Goal: Task Accomplishment & Management: Manage account settings

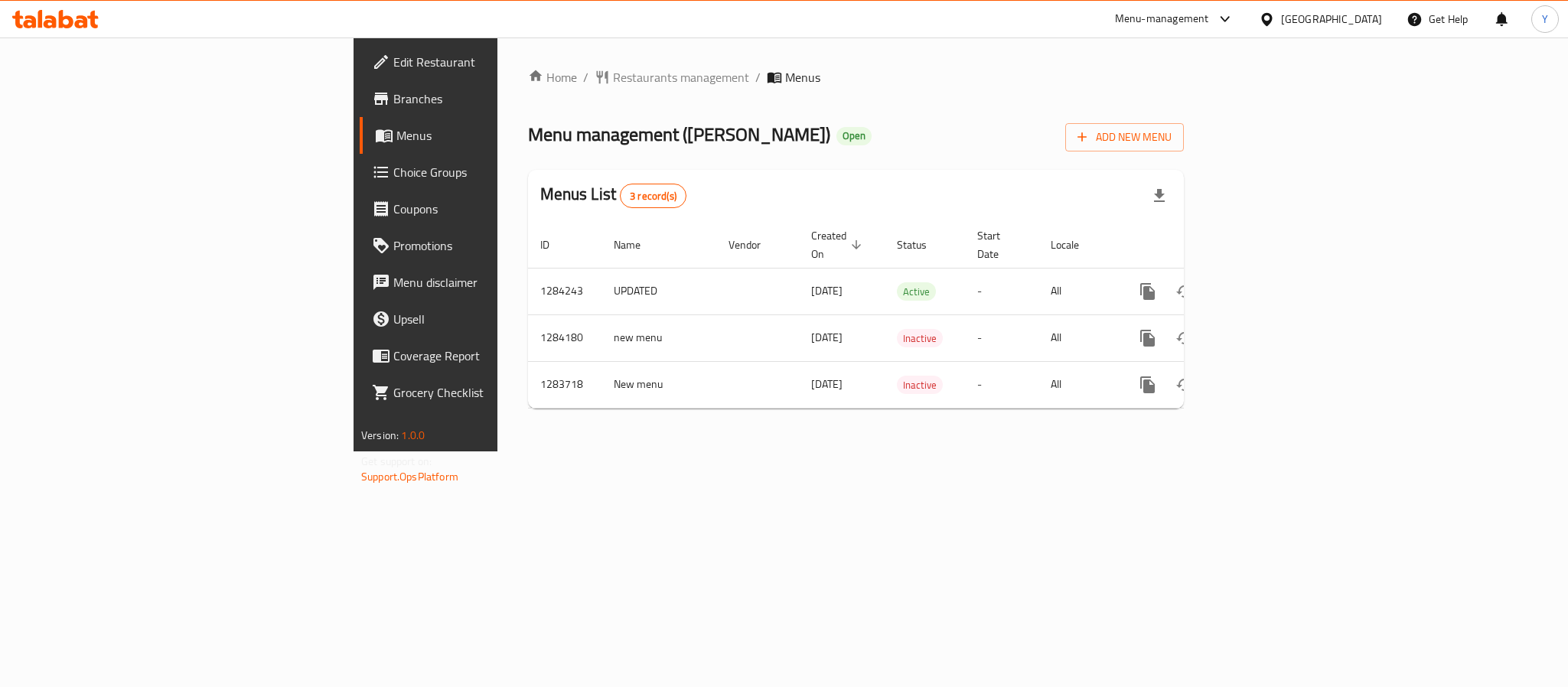
click at [1214, 273] on div "Home / Restaurants management / Menus Menu management ( [PERSON_NAME] ) Open Ad…" at bounding box center [856, 244] width 717 height 414
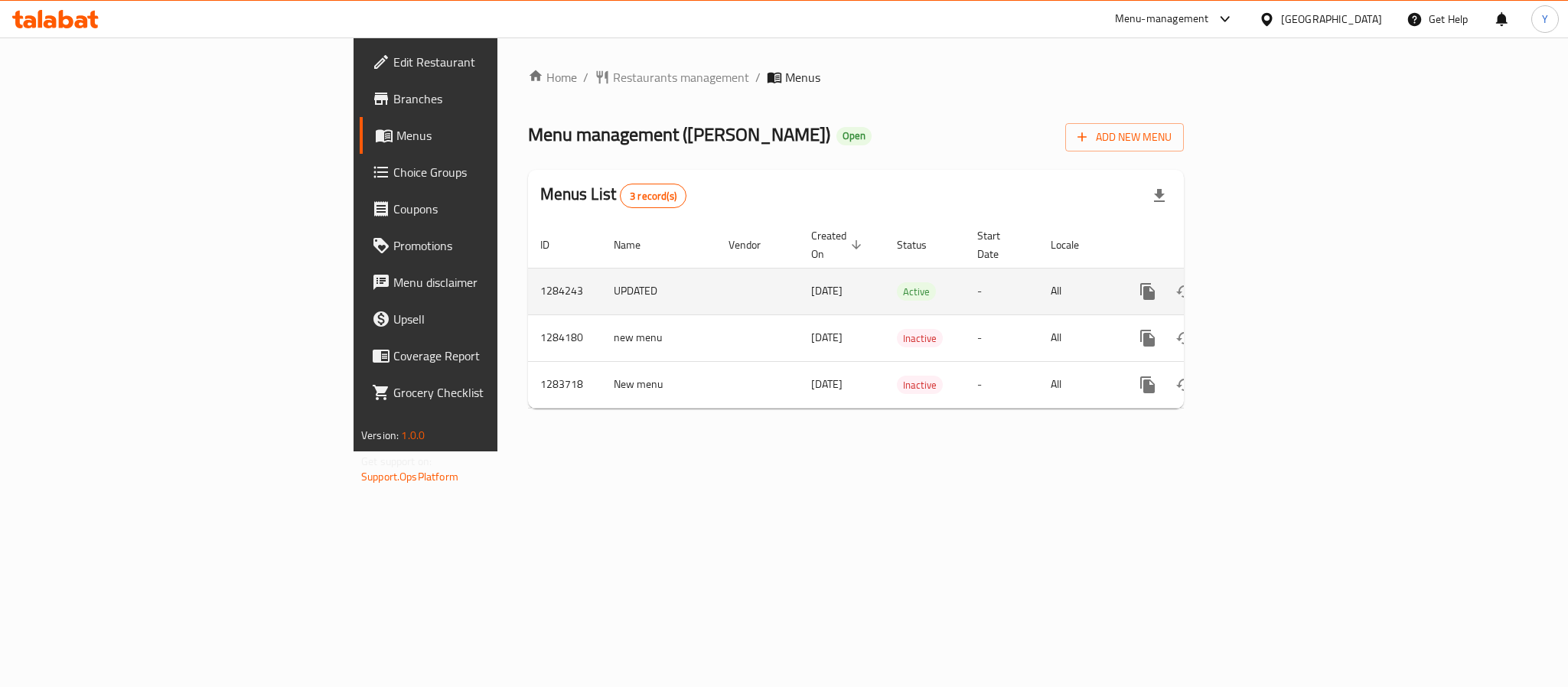
click at [1267, 282] on icon "enhanced table" at bounding box center [1258, 292] width 19 height 19
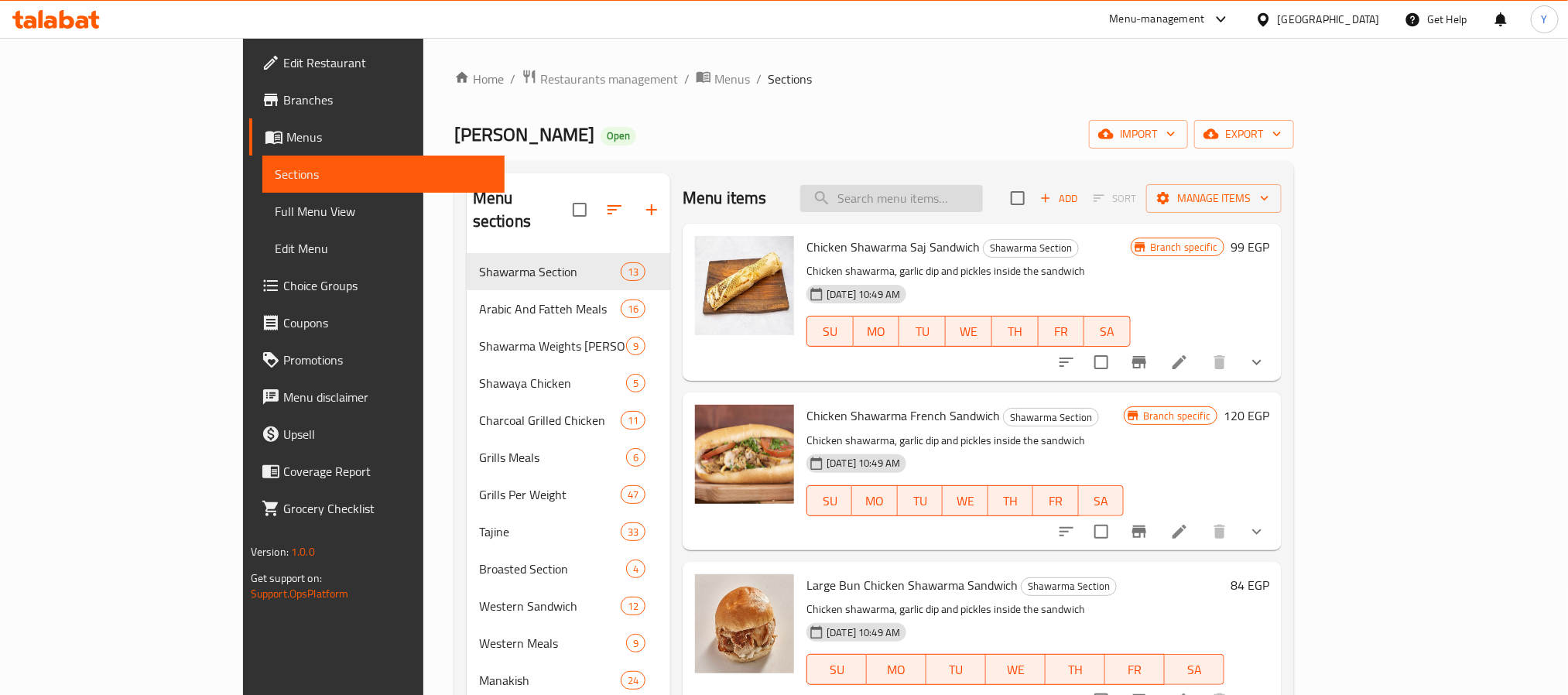
click at [950, 208] on input "search" at bounding box center [891, 198] width 183 height 27
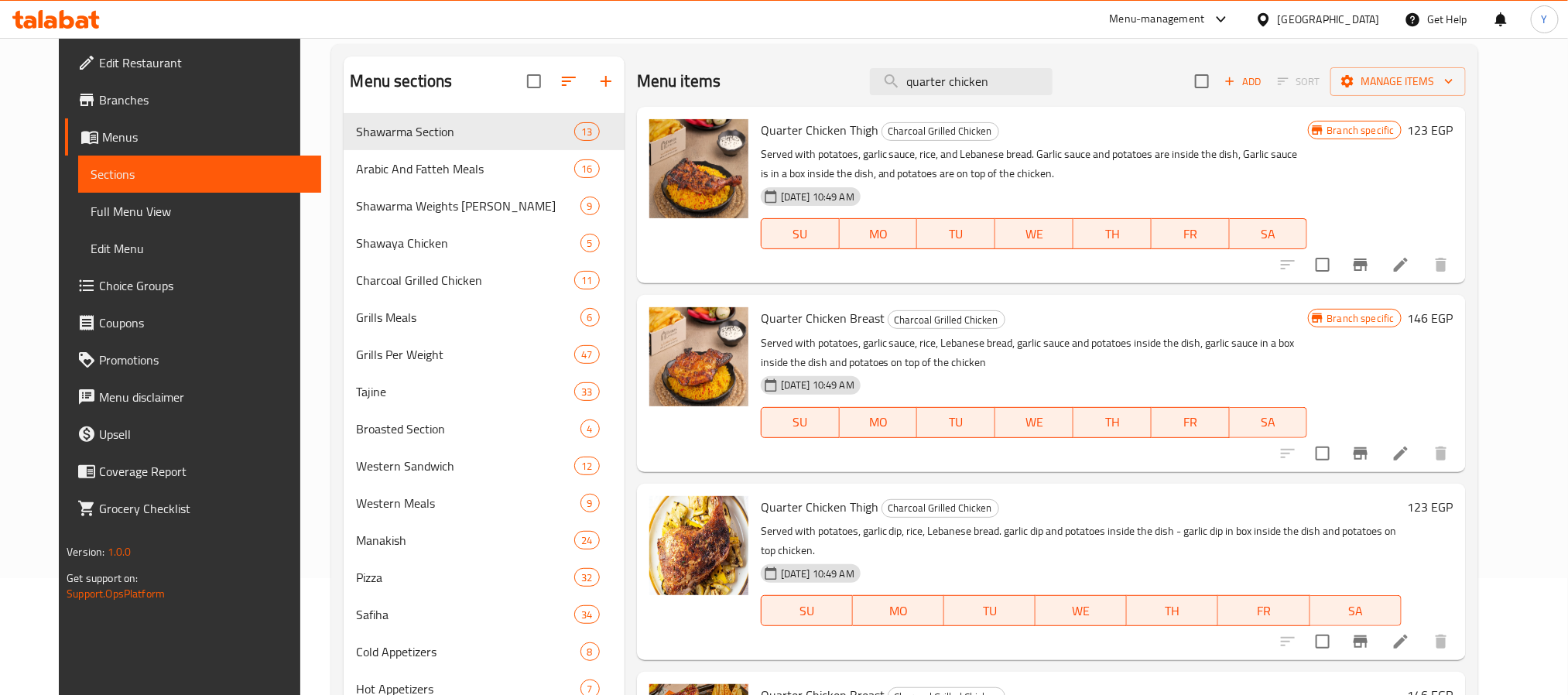
scroll to position [116, 0]
click at [1020, 83] on input "quarter chicken" at bounding box center [961, 83] width 183 height 27
paste input "وجبة عربي"
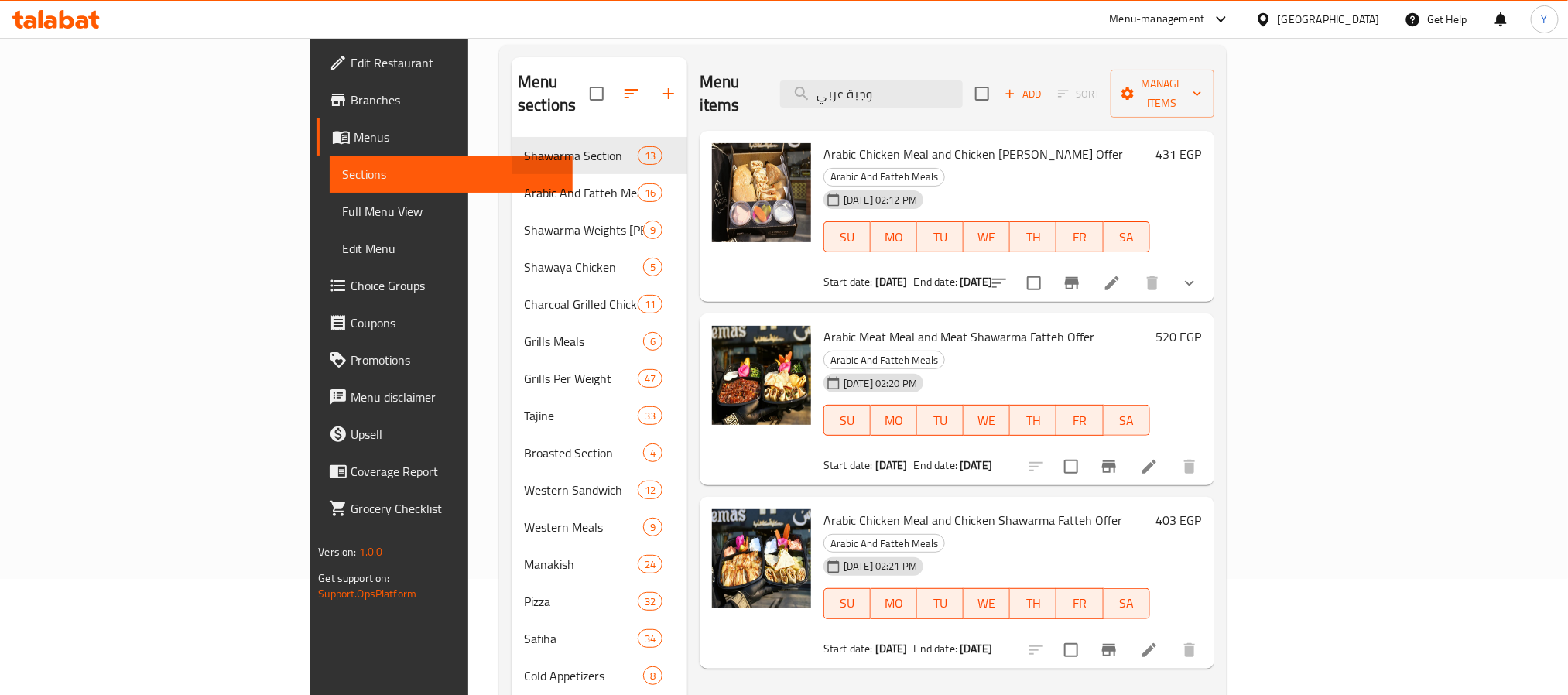
type input "وجبة عربي"
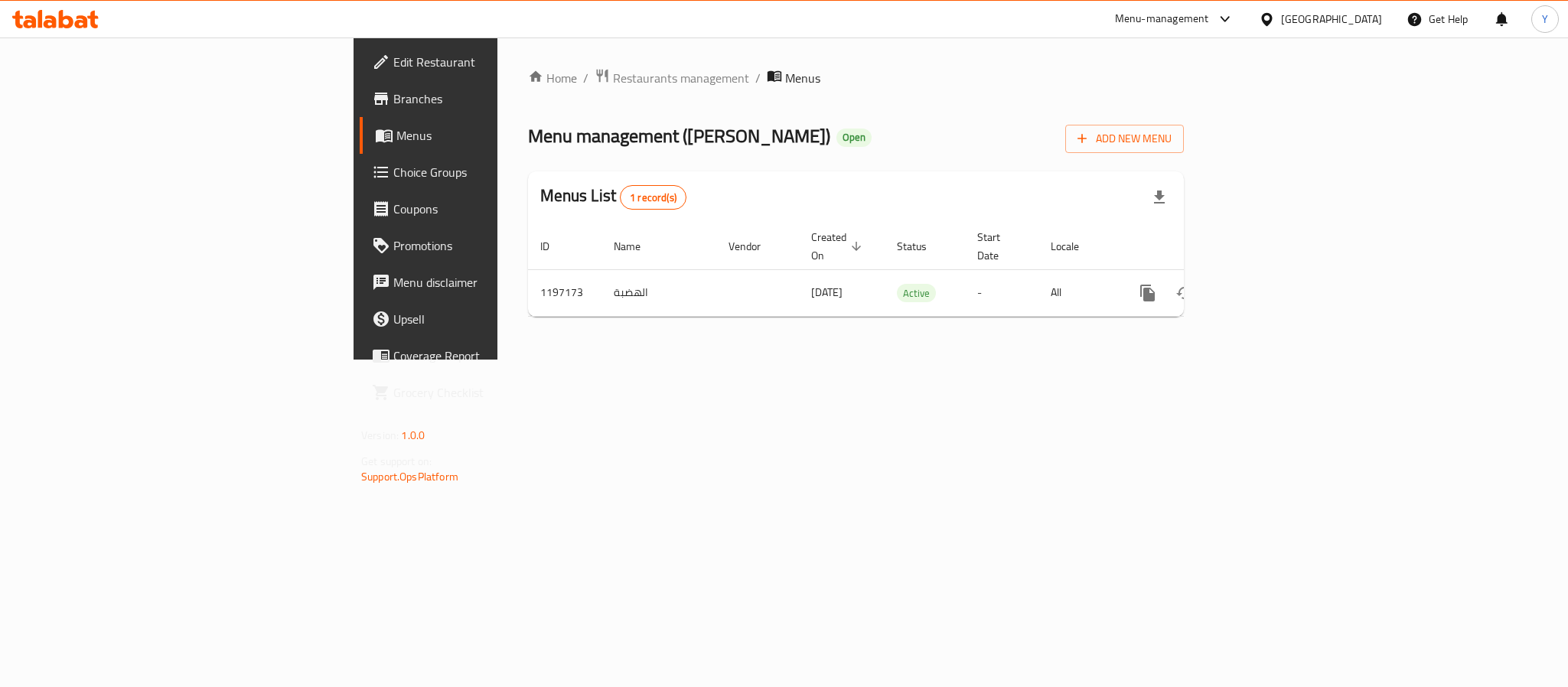
click at [394, 103] on span "Branches" at bounding box center [499, 99] width 210 height 19
